Goal: Transaction & Acquisition: Purchase product/service

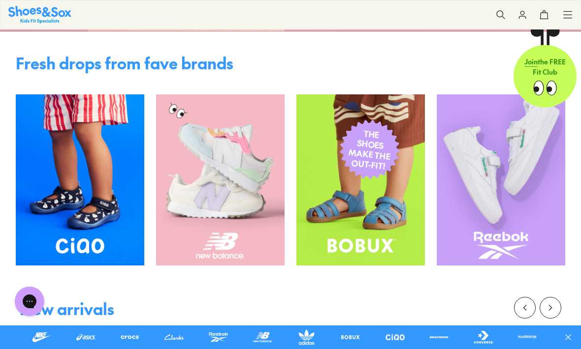
click at [215, 234] on img at bounding box center [220, 180] width 128 height 171
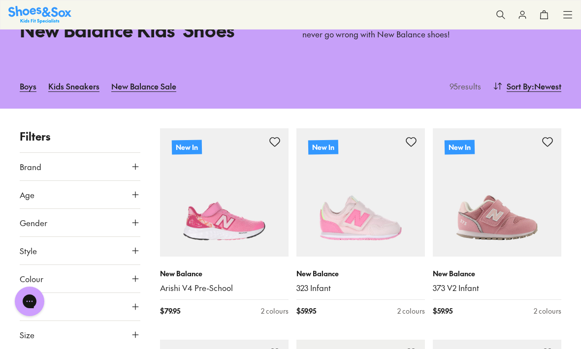
click at [132, 218] on icon at bounding box center [135, 223] width 10 height 10
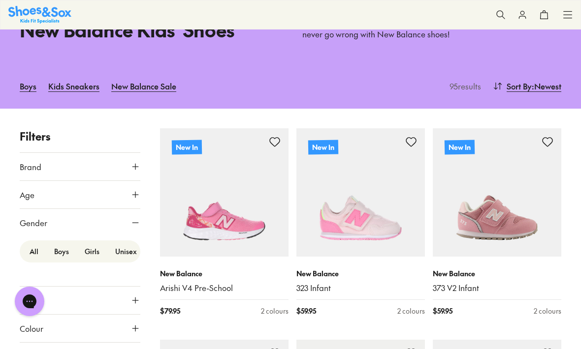
click at [61, 251] on label "Boys" at bounding box center [61, 252] width 31 height 18
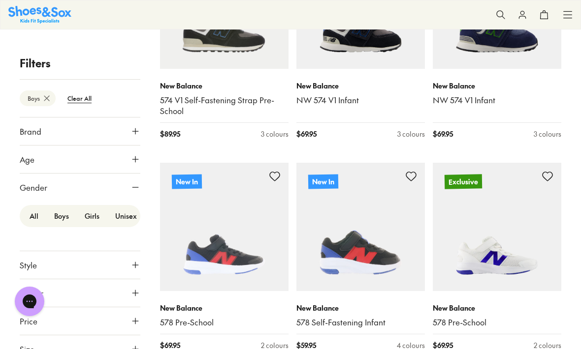
scroll to position [249, 0]
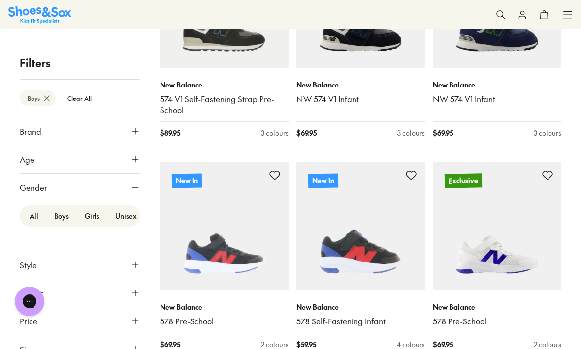
click at [38, 158] on button "Age" at bounding box center [80, 160] width 121 height 28
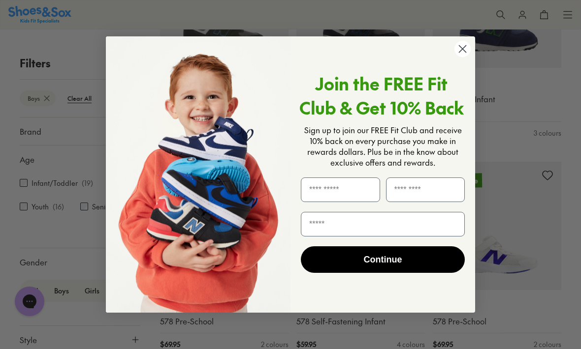
scroll to position [248, 0]
click at [461, 57] on circle "Close dialog" at bounding box center [462, 49] width 16 height 16
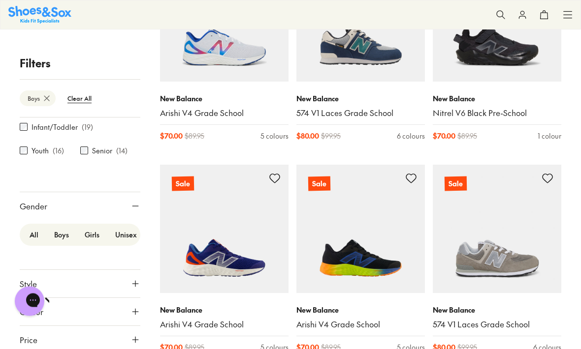
scroll to position [1949, 0]
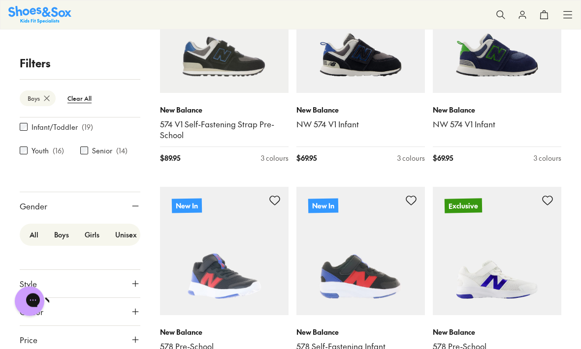
scroll to position [179, 0]
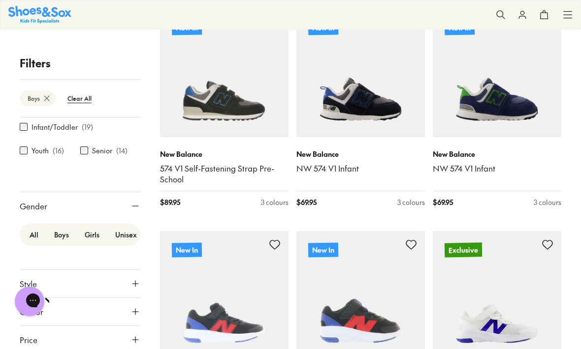
click at [51, 10] on img at bounding box center [39, 14] width 63 height 17
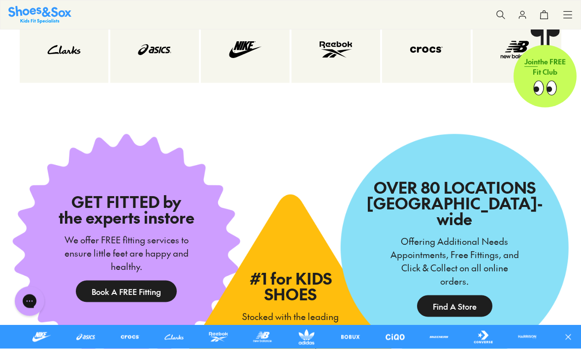
scroll to position [1511, 0]
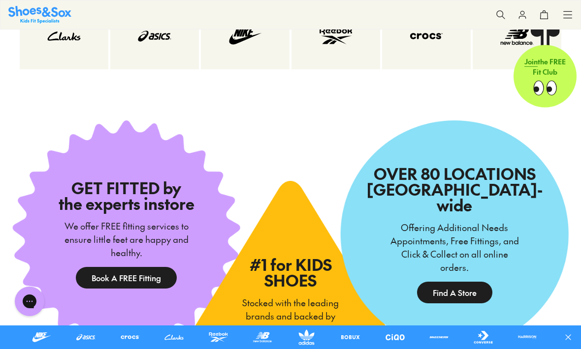
click at [251, 33] on img at bounding box center [245, 36] width 49 height 27
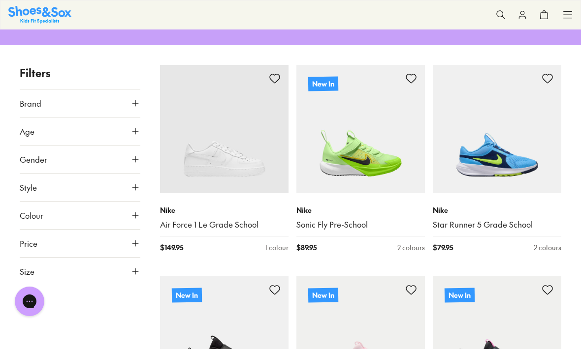
click at [39, 157] on span "Gender" at bounding box center [34, 160] width 28 height 12
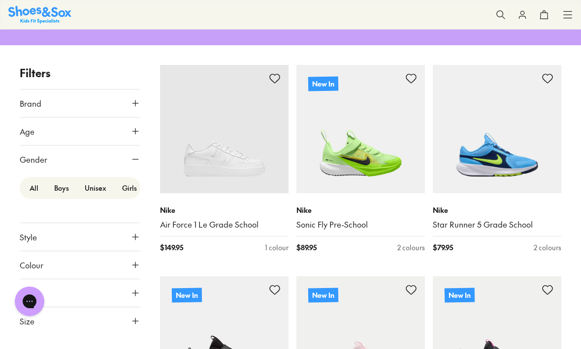
click at [62, 185] on label "Boys" at bounding box center [61, 188] width 31 height 18
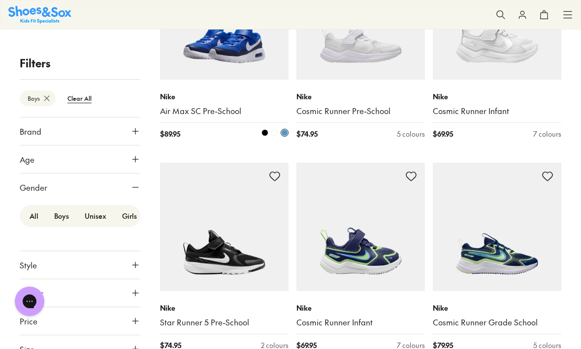
scroll to position [895, 0]
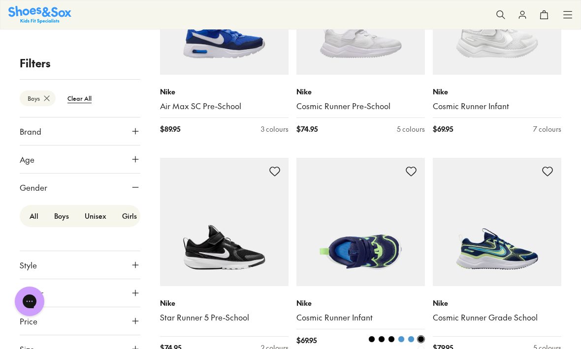
click at [386, 247] on img at bounding box center [360, 222] width 128 height 128
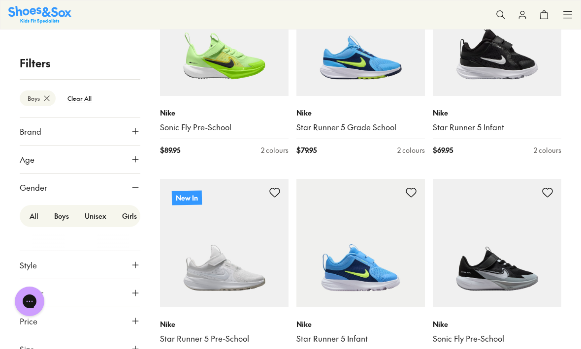
scroll to position [242, 0]
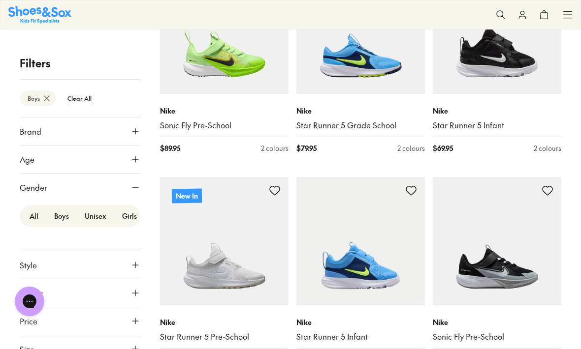
click at [131, 347] on icon at bounding box center [135, 350] width 10 height 10
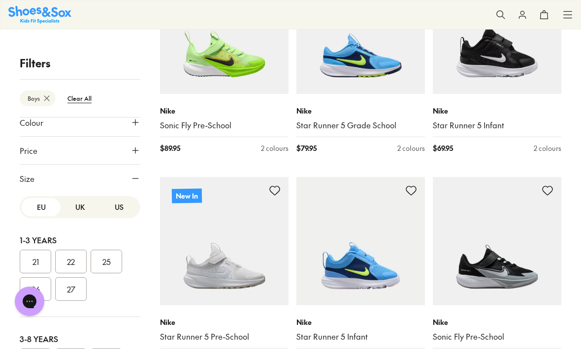
scroll to position [170, 0]
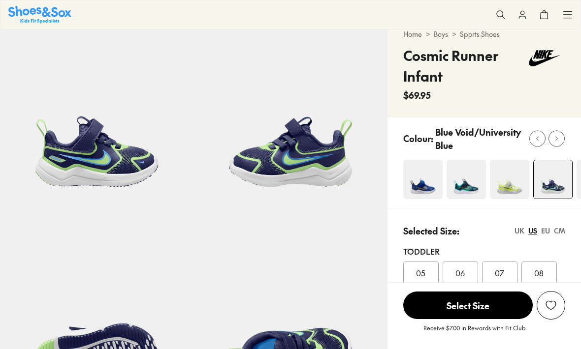
select select "*"
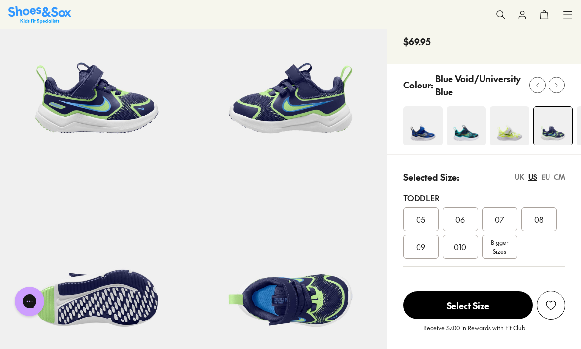
click at [420, 127] on img at bounding box center [422, 125] width 39 height 39
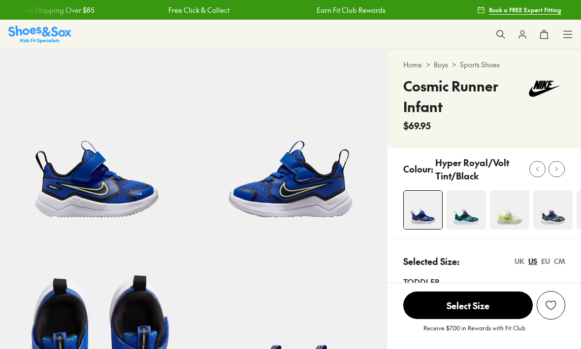
select select "*"
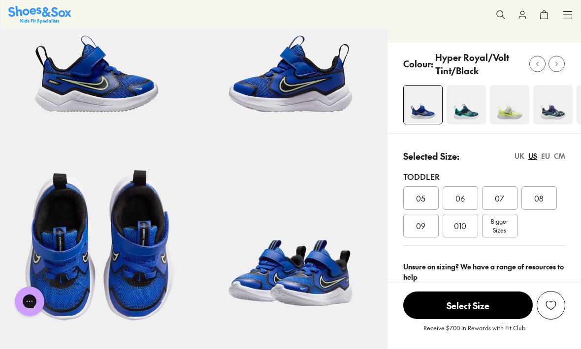
scroll to position [102, 0]
